Goal: Task Accomplishment & Management: Manage account settings

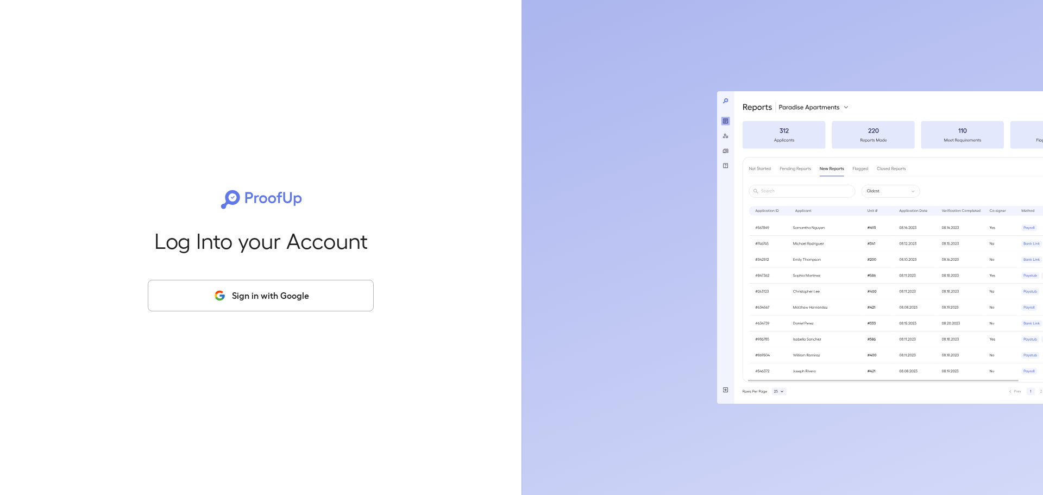
click at [178, 296] on button "Sign in with Google" at bounding box center [261, 296] width 226 height 32
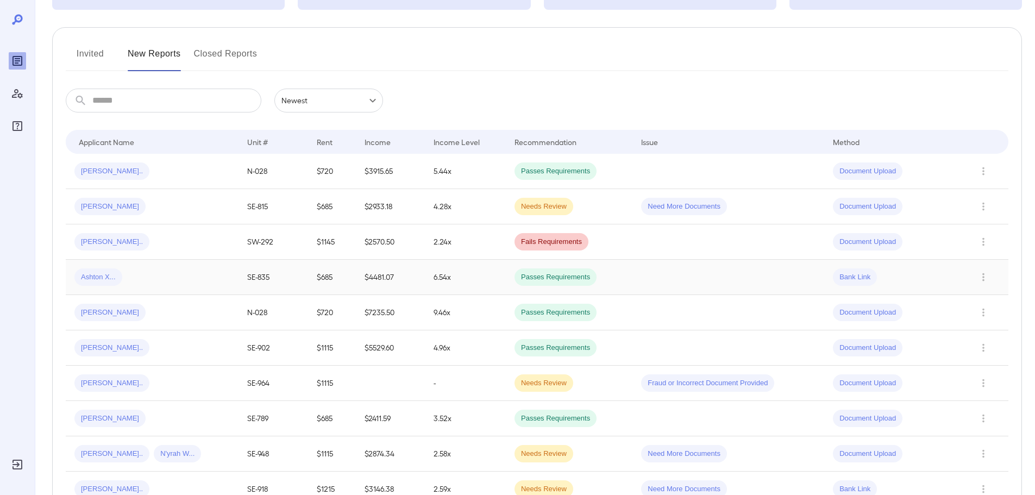
scroll to position [109, 0]
click at [183, 207] on div "[PERSON_NAME]" at bounding box center [151, 205] width 155 height 17
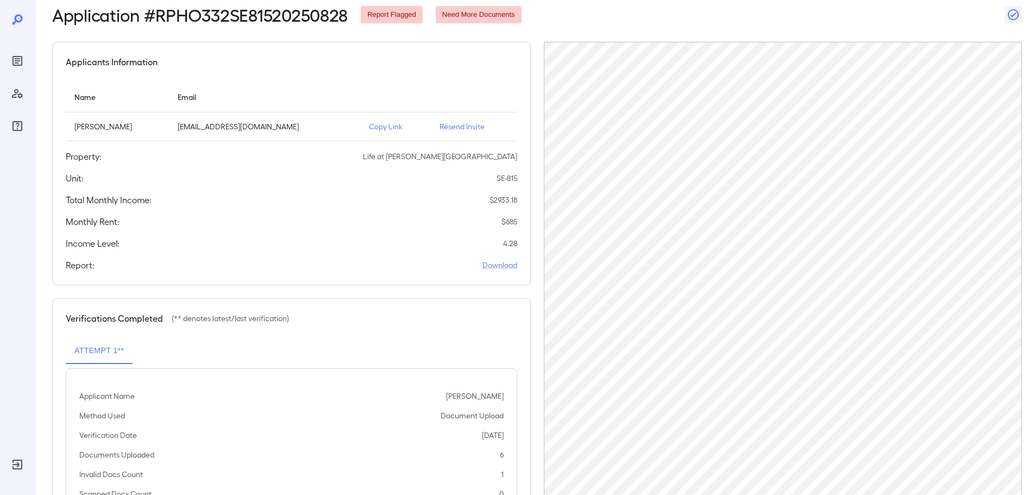
scroll to position [109, 0]
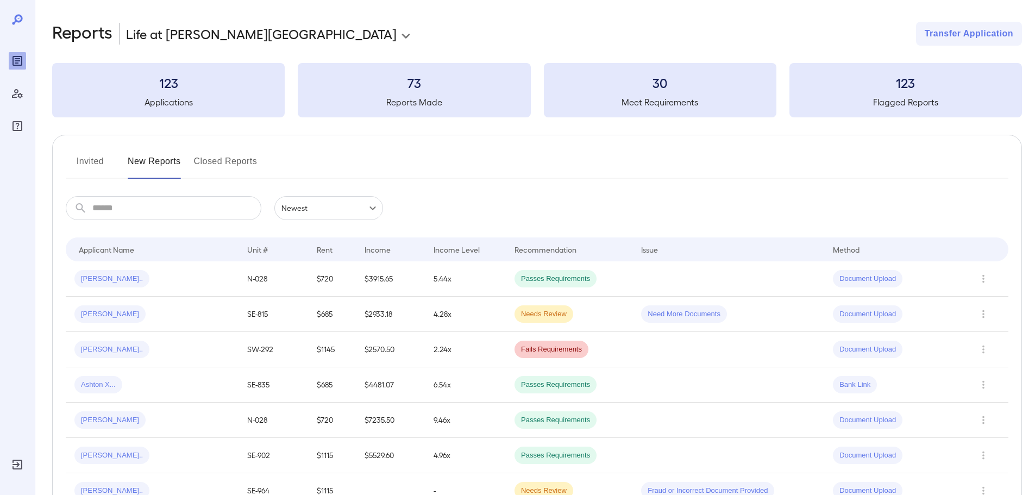
click at [191, 218] on input "text" at bounding box center [176, 208] width 169 height 24
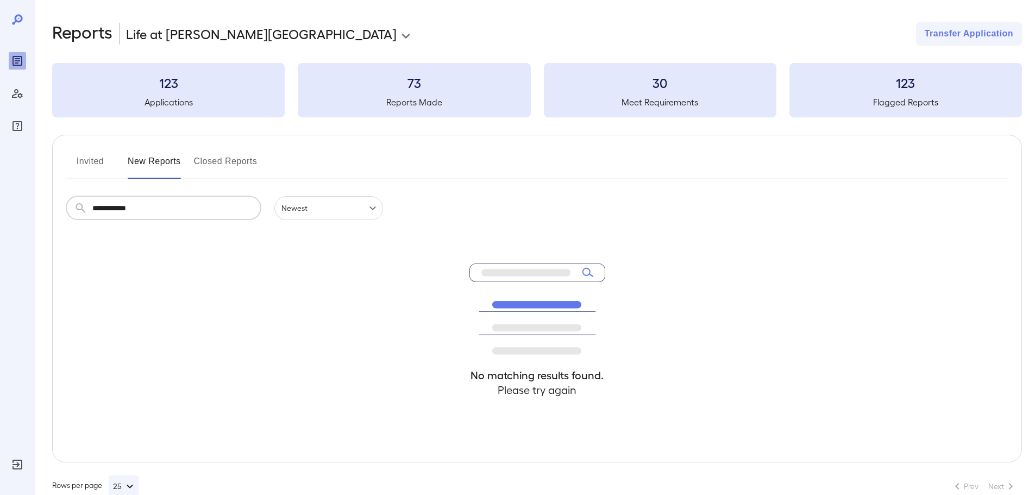
type input "**********"
click at [140, 167] on button "New Reports" at bounding box center [154, 166] width 53 height 26
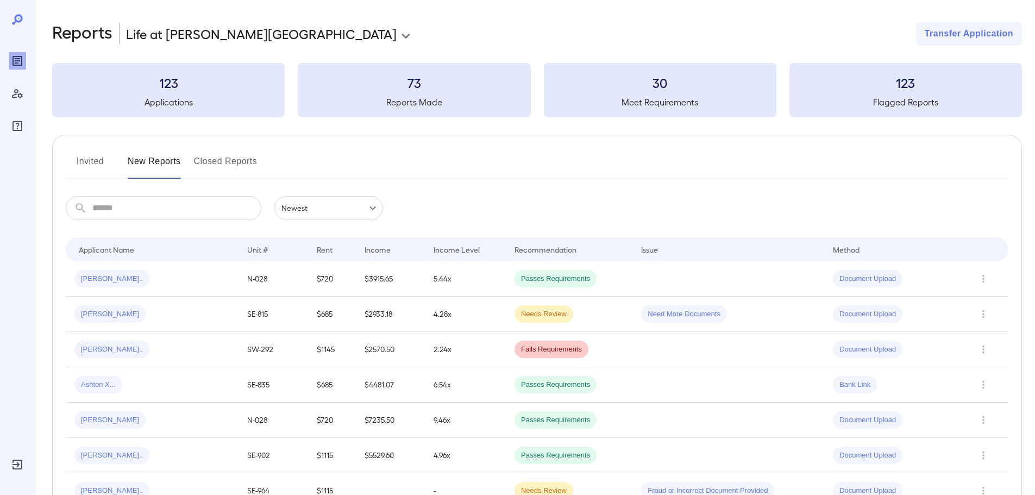
click at [102, 161] on button "Invited" at bounding box center [90, 166] width 49 height 26
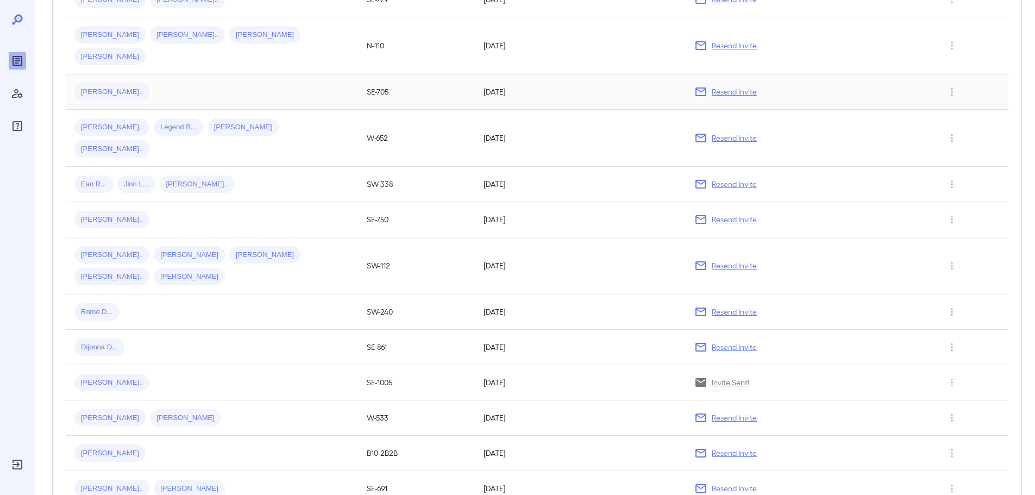
scroll to position [489, 0]
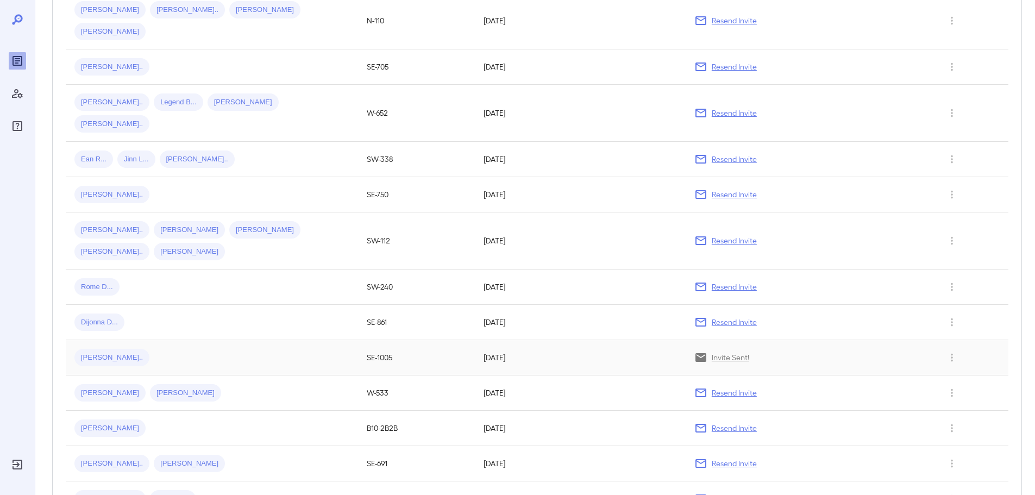
click at [162, 349] on div "Donald N..." at bounding box center [211, 357] width 275 height 17
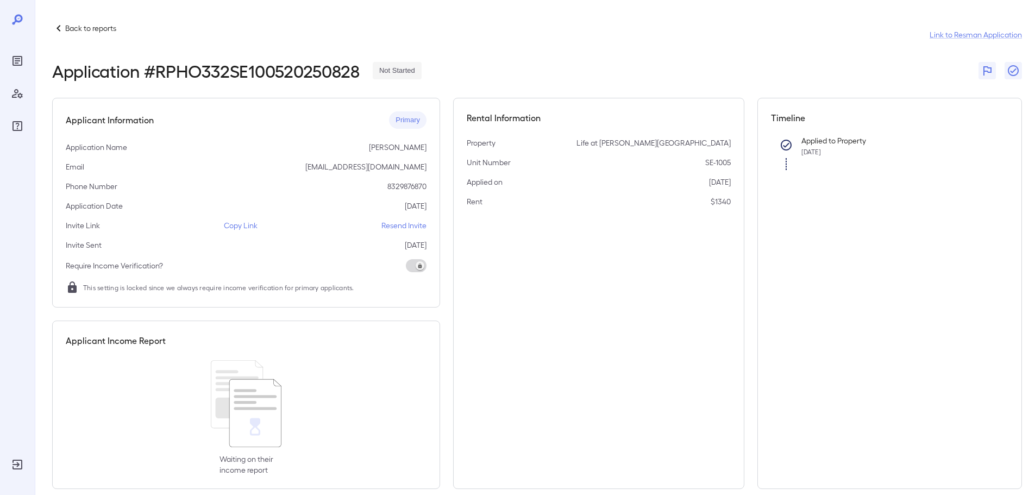
click at [408, 224] on p "Resend Invite" at bounding box center [403, 225] width 45 height 11
click at [17, 64] on icon "Reports" at bounding box center [17, 60] width 13 height 13
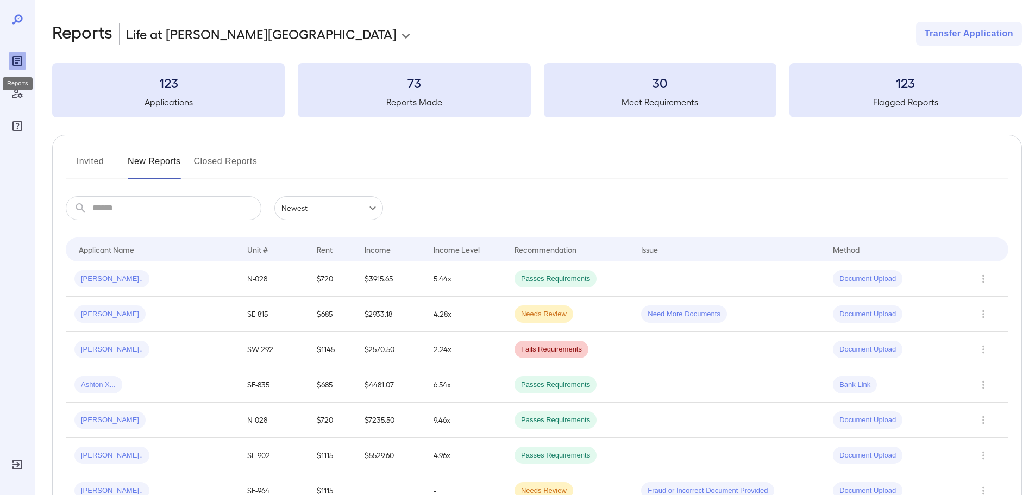
click at [17, 64] on icon "Reports" at bounding box center [17, 60] width 13 height 13
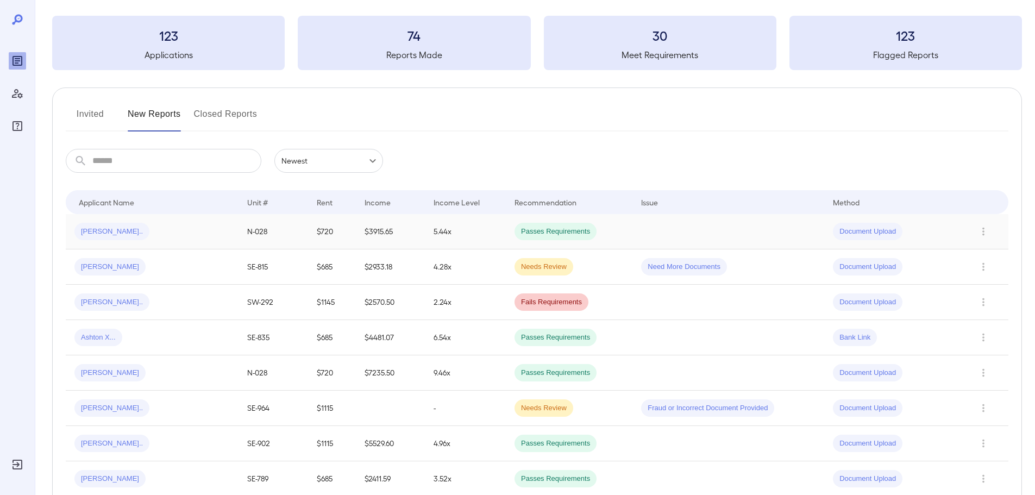
scroll to position [109, 0]
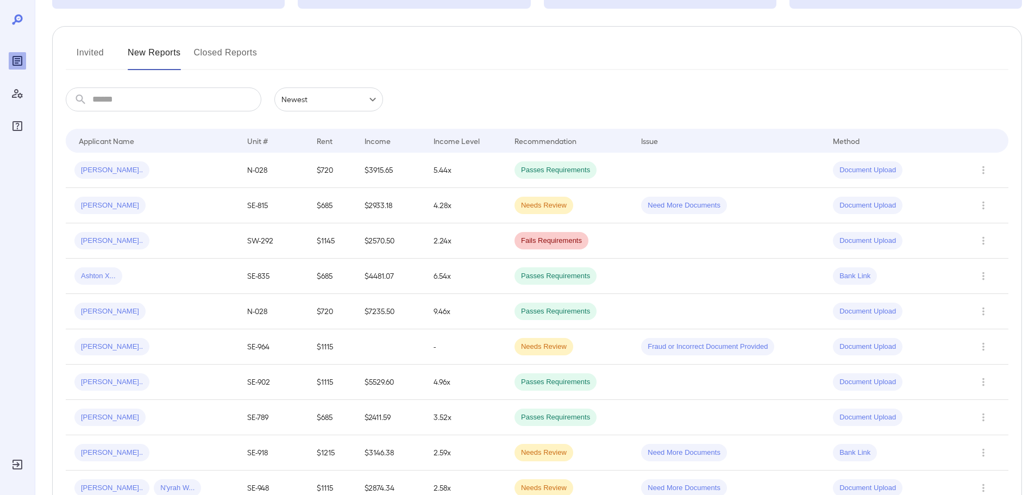
click at [222, 58] on button "Closed Reports" at bounding box center [226, 57] width 64 height 26
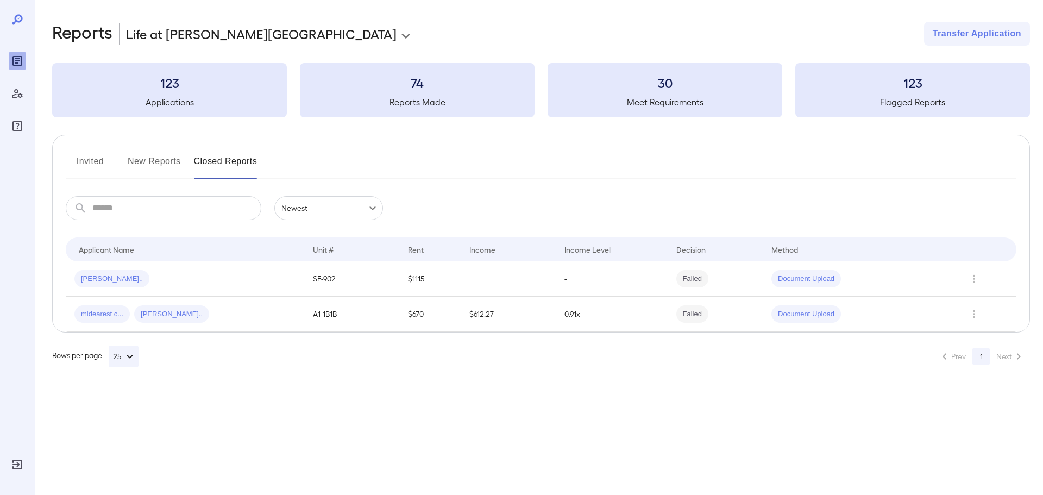
click at [150, 165] on button "New Reports" at bounding box center [154, 166] width 53 height 26
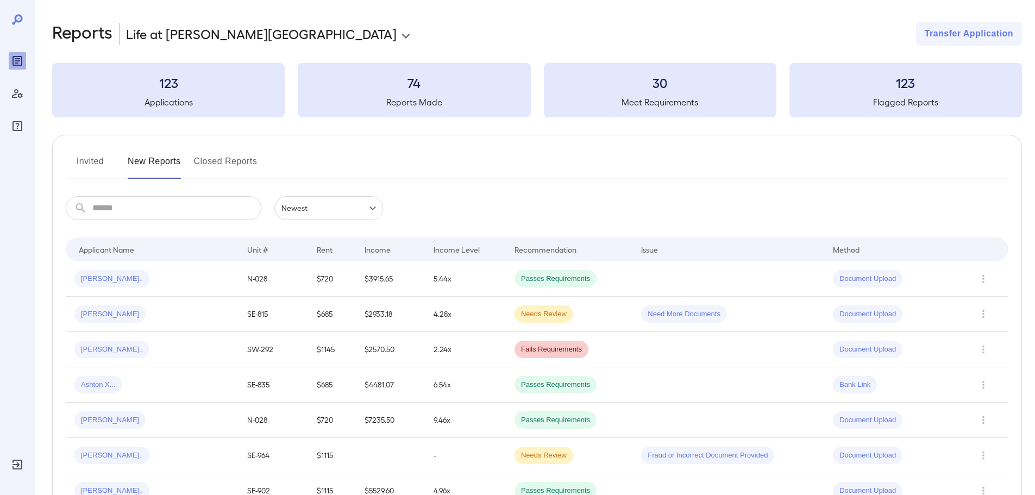
click at [88, 161] on button "Invited" at bounding box center [90, 166] width 49 height 26
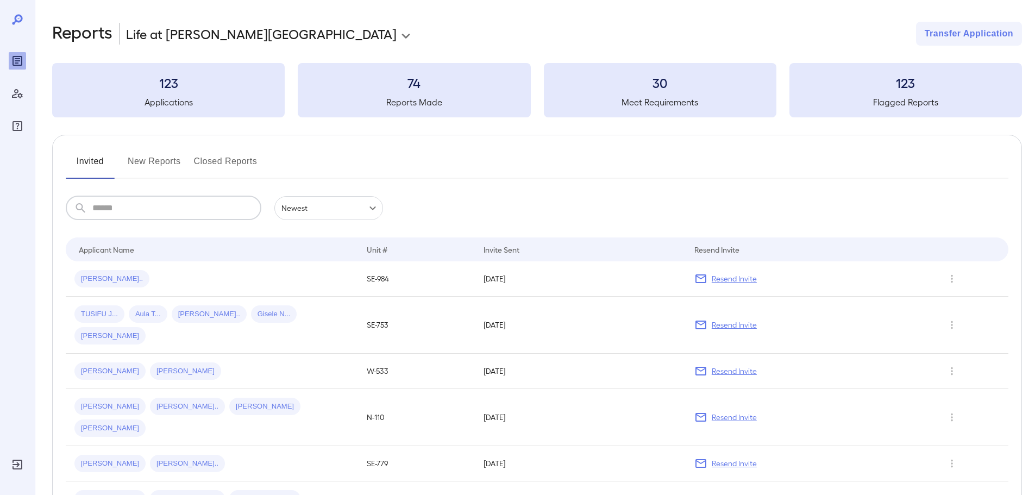
drag, startPoint x: 164, startPoint y: 201, endPoint x: 164, endPoint y: 207, distance: 6.0
click at [163, 204] on input "text" at bounding box center [176, 208] width 169 height 24
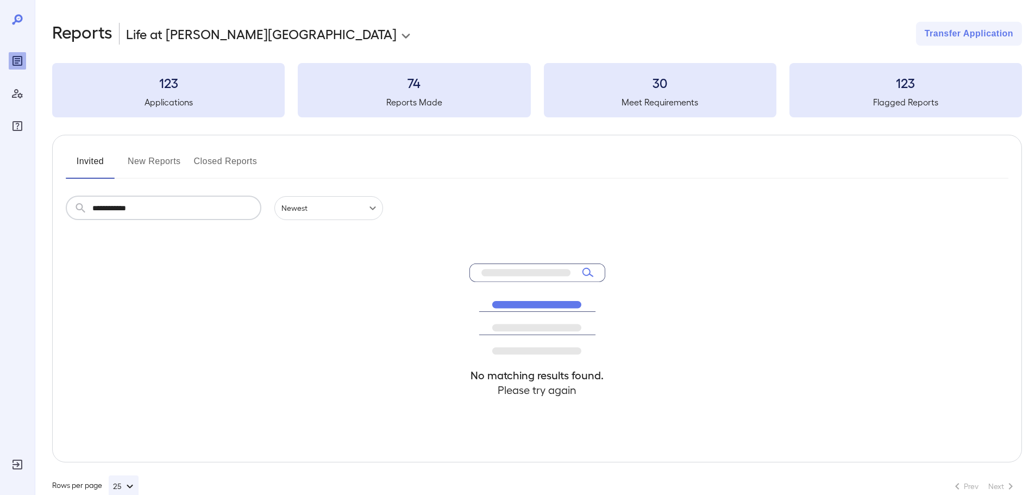
type input "**********"
click at [161, 90] on h3 "123" at bounding box center [168, 82] width 232 height 17
click at [157, 165] on button "New Reports" at bounding box center [154, 166] width 53 height 26
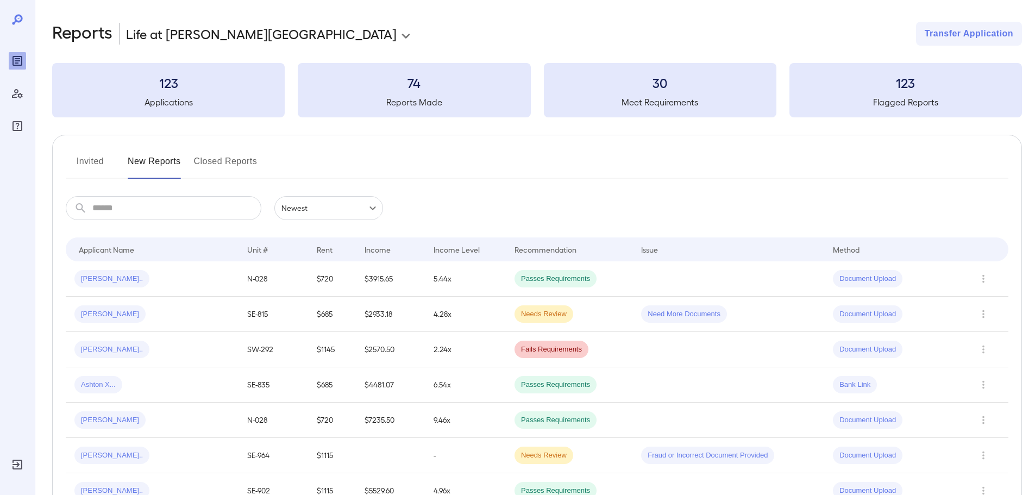
click at [95, 168] on button "Invited" at bounding box center [90, 166] width 49 height 26
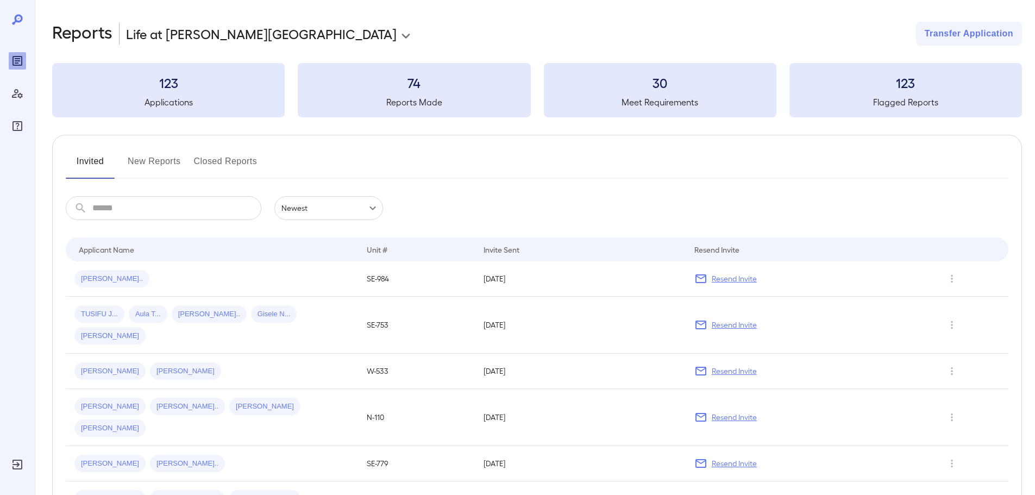
click at [169, 166] on button "New Reports" at bounding box center [154, 166] width 53 height 26
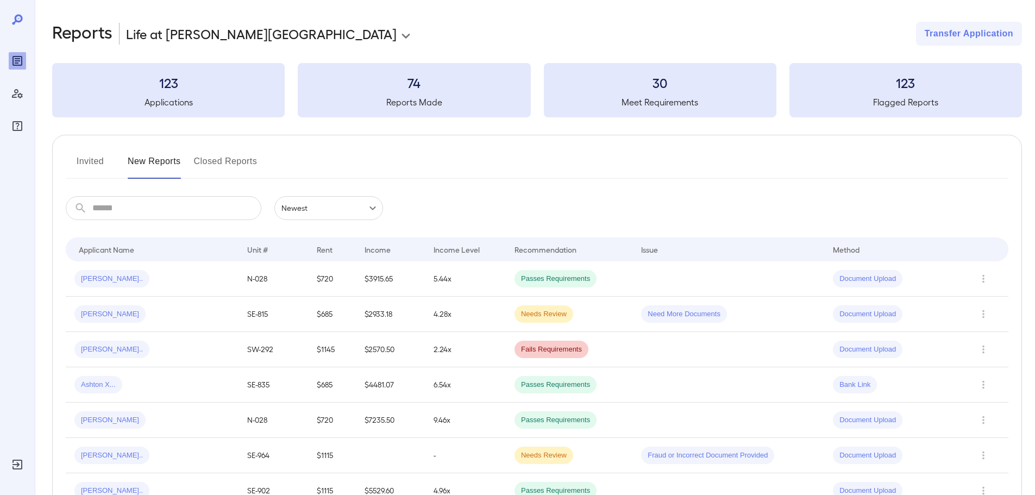
click at [243, 172] on button "Closed Reports" at bounding box center [226, 166] width 64 height 26
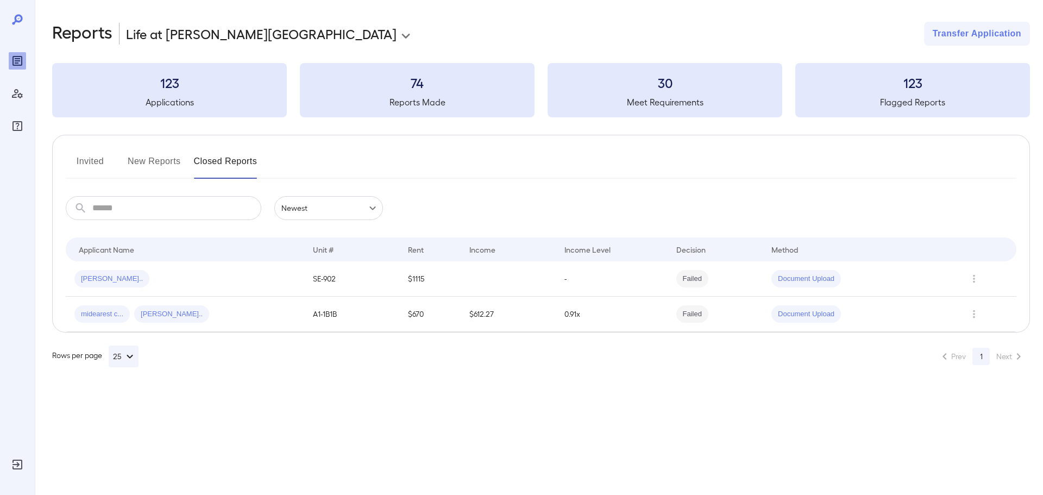
click at [161, 172] on button "New Reports" at bounding box center [154, 166] width 53 height 26
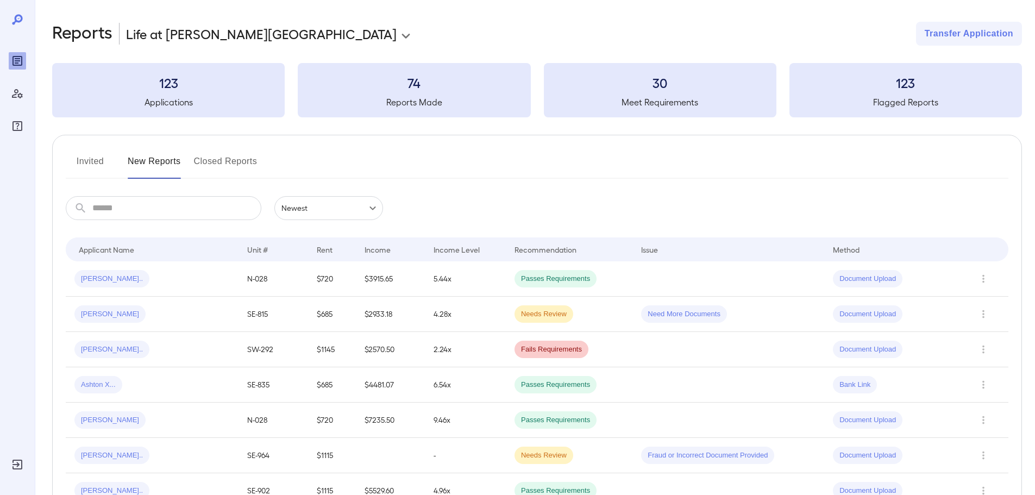
click at [191, 98] on h5 "Applications" at bounding box center [168, 102] width 232 height 13
drag, startPoint x: 184, startPoint y: 204, endPoint x: 196, endPoint y: 203, distance: 12.0
click at [187, 204] on input "text" at bounding box center [176, 208] width 169 height 24
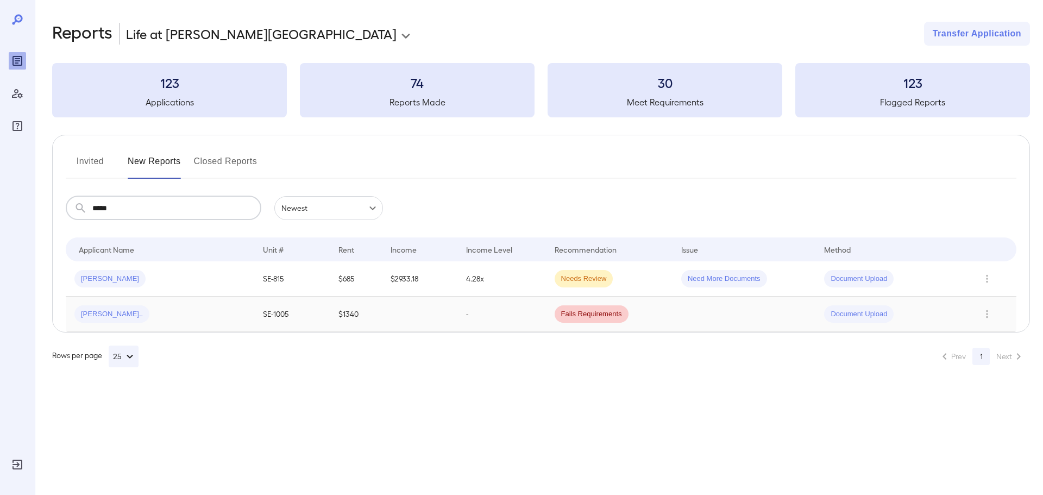
type input "*****"
click at [159, 313] on div "[PERSON_NAME].." at bounding box center [159, 313] width 171 height 17
